Goal: Navigation & Orientation: Find specific page/section

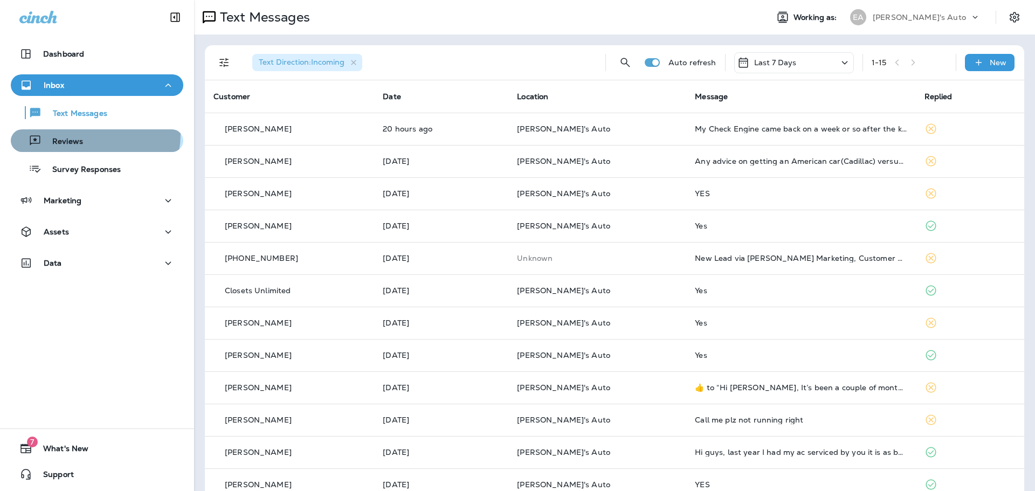
click at [92, 134] on div "Reviews" at bounding box center [97, 141] width 164 height 16
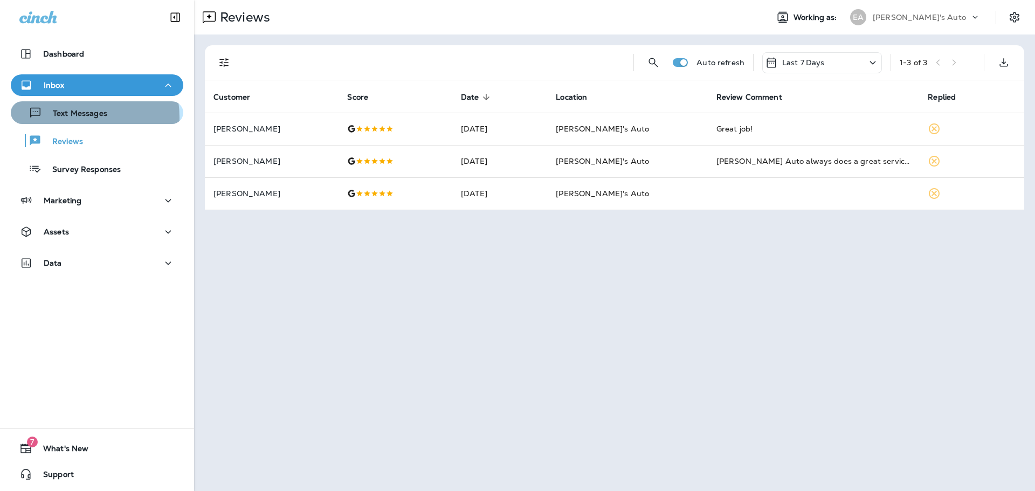
click at [69, 118] on p "Text Messages" at bounding box center [74, 114] width 65 height 10
